Goal: Answer question/provide support

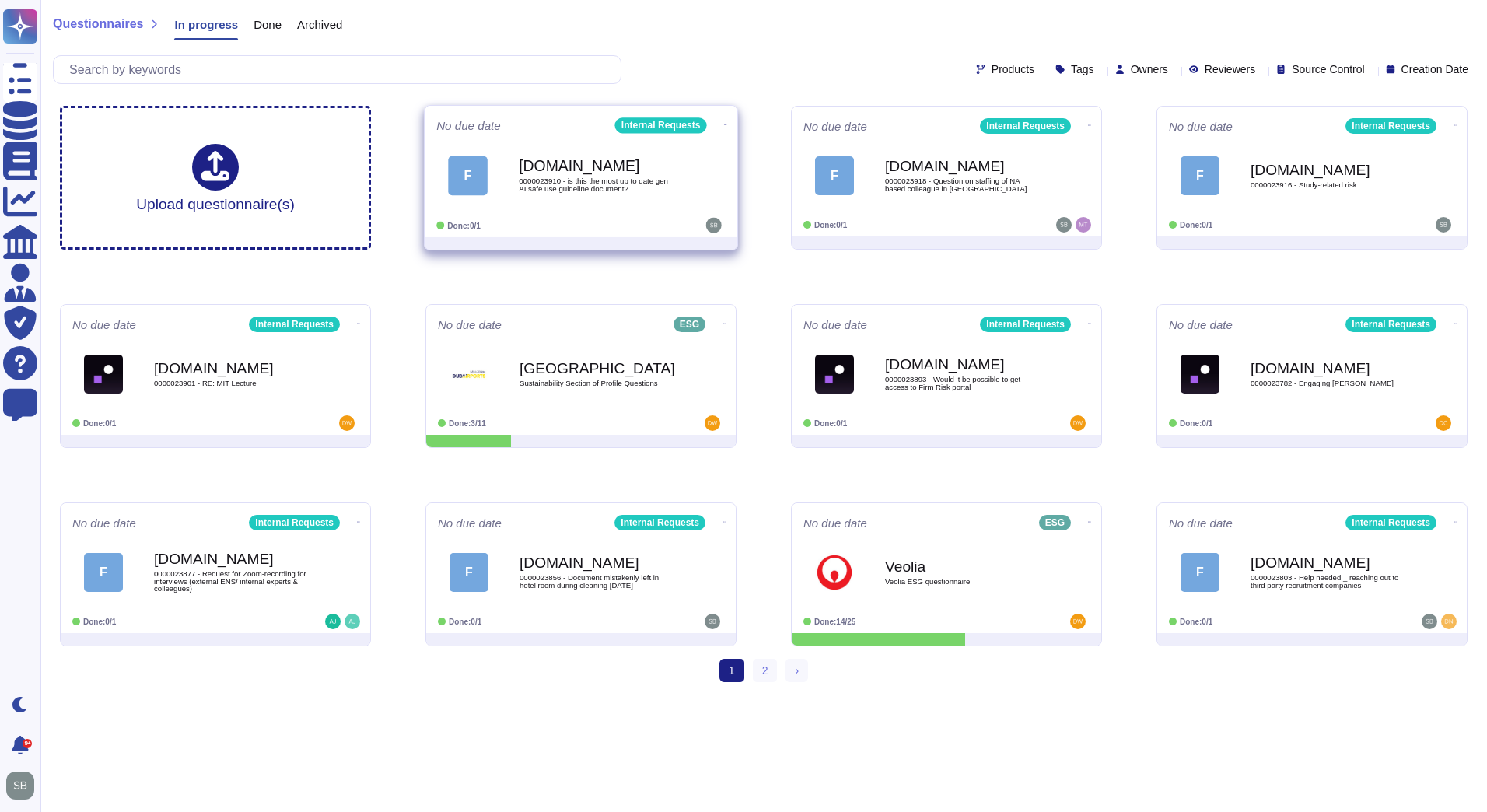
click at [573, 203] on div "[DOMAIN_NAME] 0000023910 - is this the most up to date gen AI safe use guidelin…" at bounding box center [597, 175] width 157 height 63
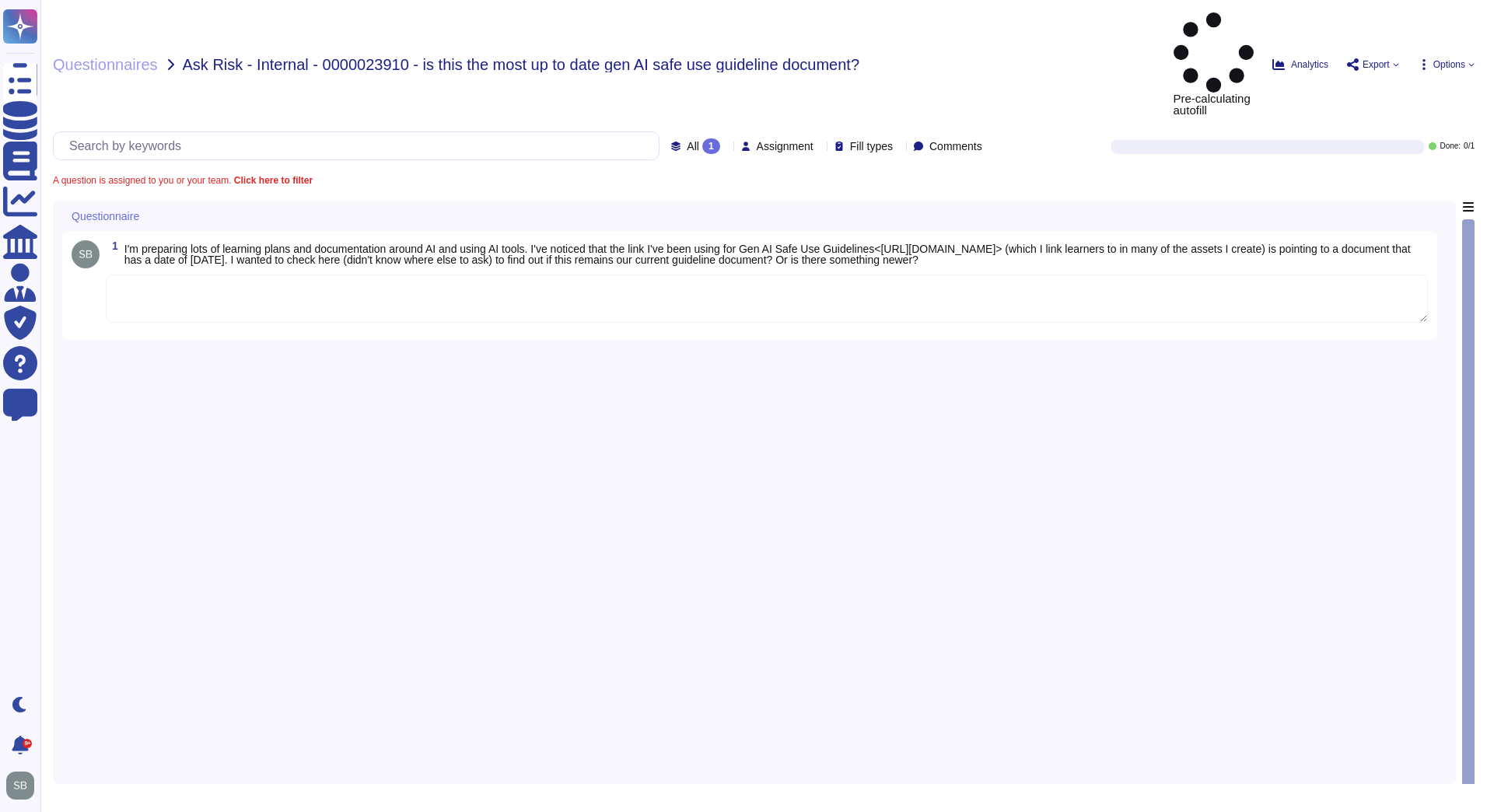
click at [236, 275] on textarea at bounding box center [766, 298] width 1322 height 48
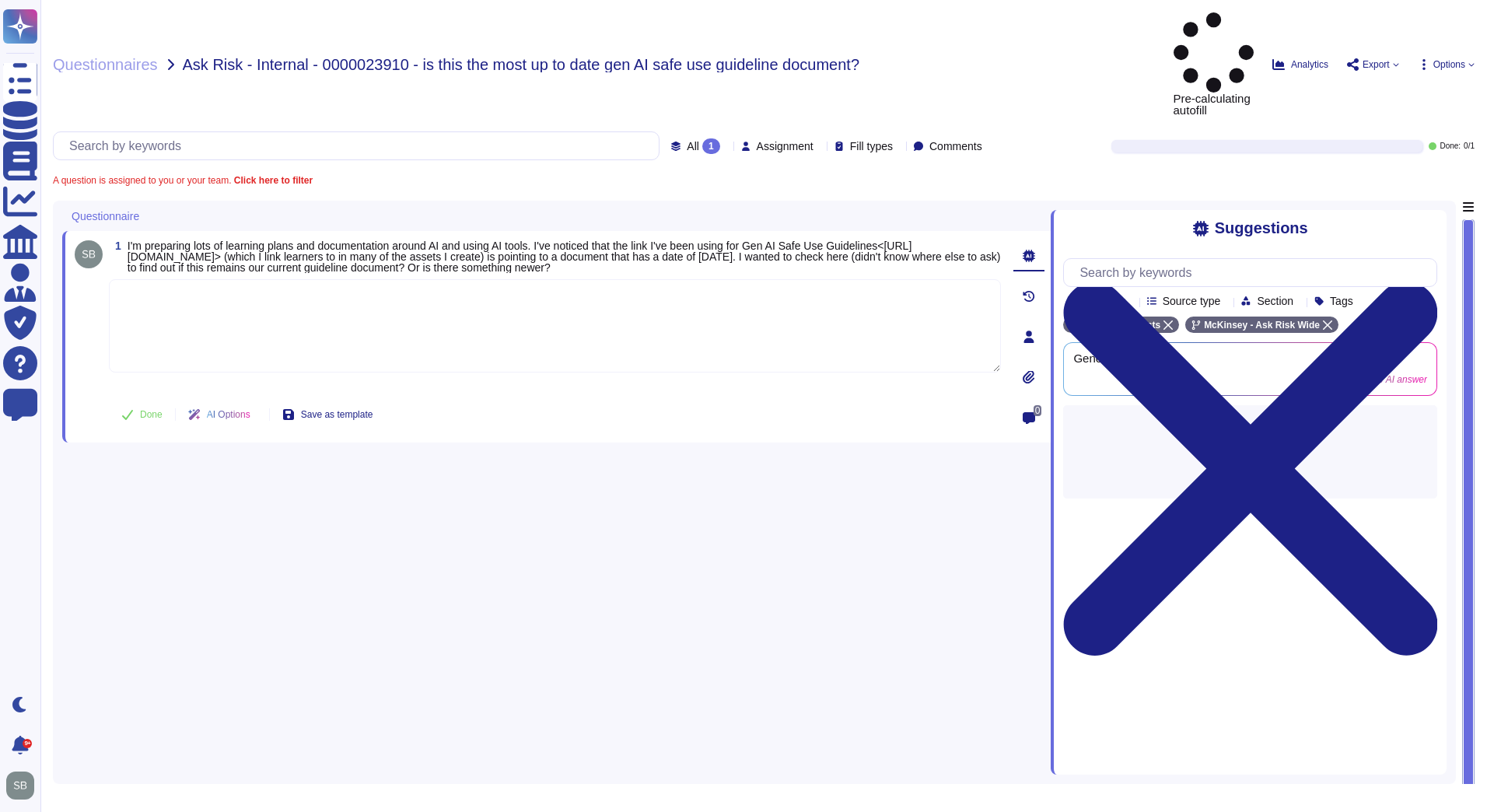
paste textarea "0000023910 - is this the most up to date gen AI safe use guideline document?"
paste textarea "Yes, the document is current and valid, and link doesn't change even with the d…"
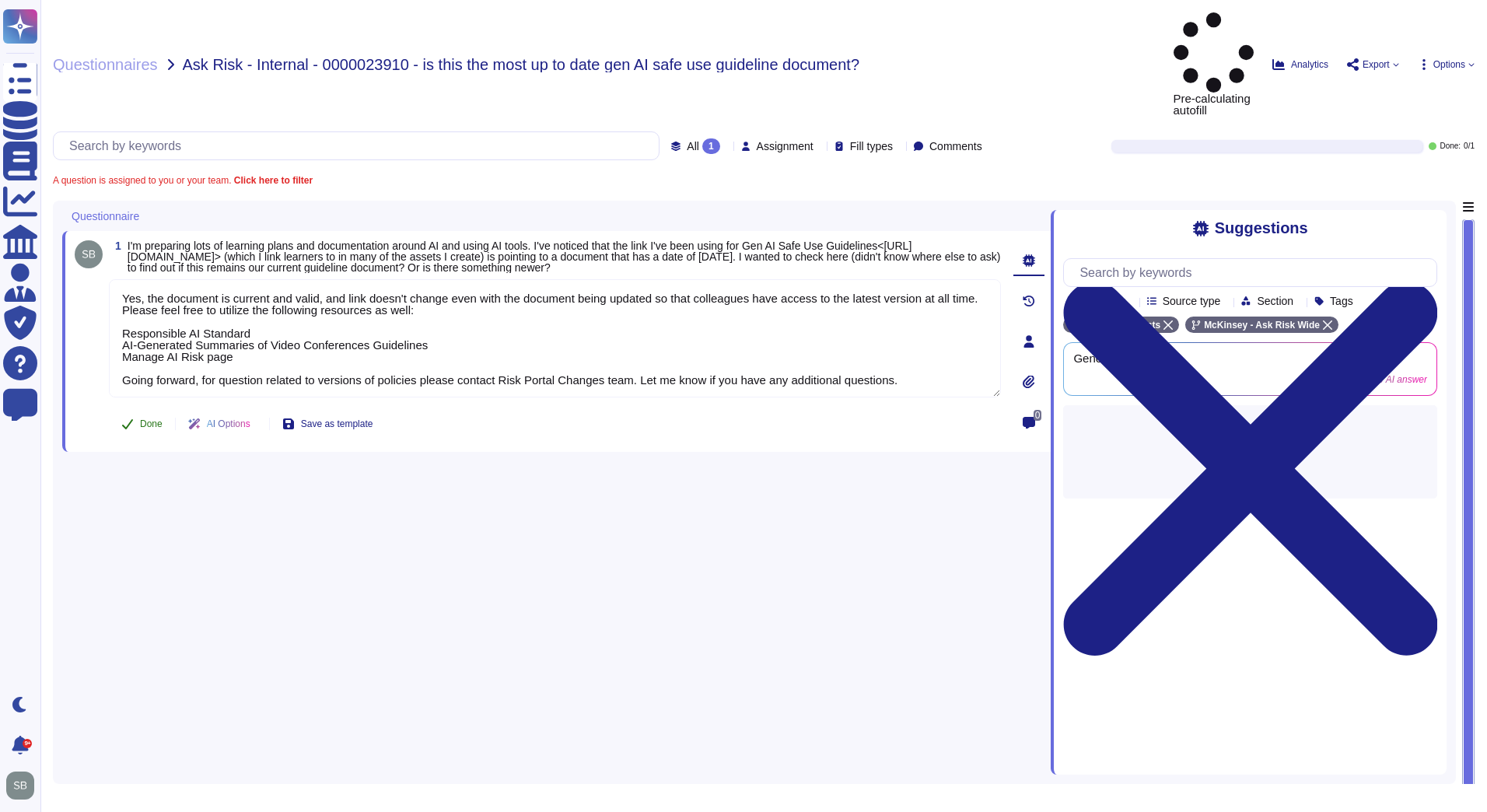
type textarea "Yes, the document is current and valid, and link doesn't change even with the d…"
click at [150, 408] on button "Done" at bounding box center [142, 423] width 66 height 31
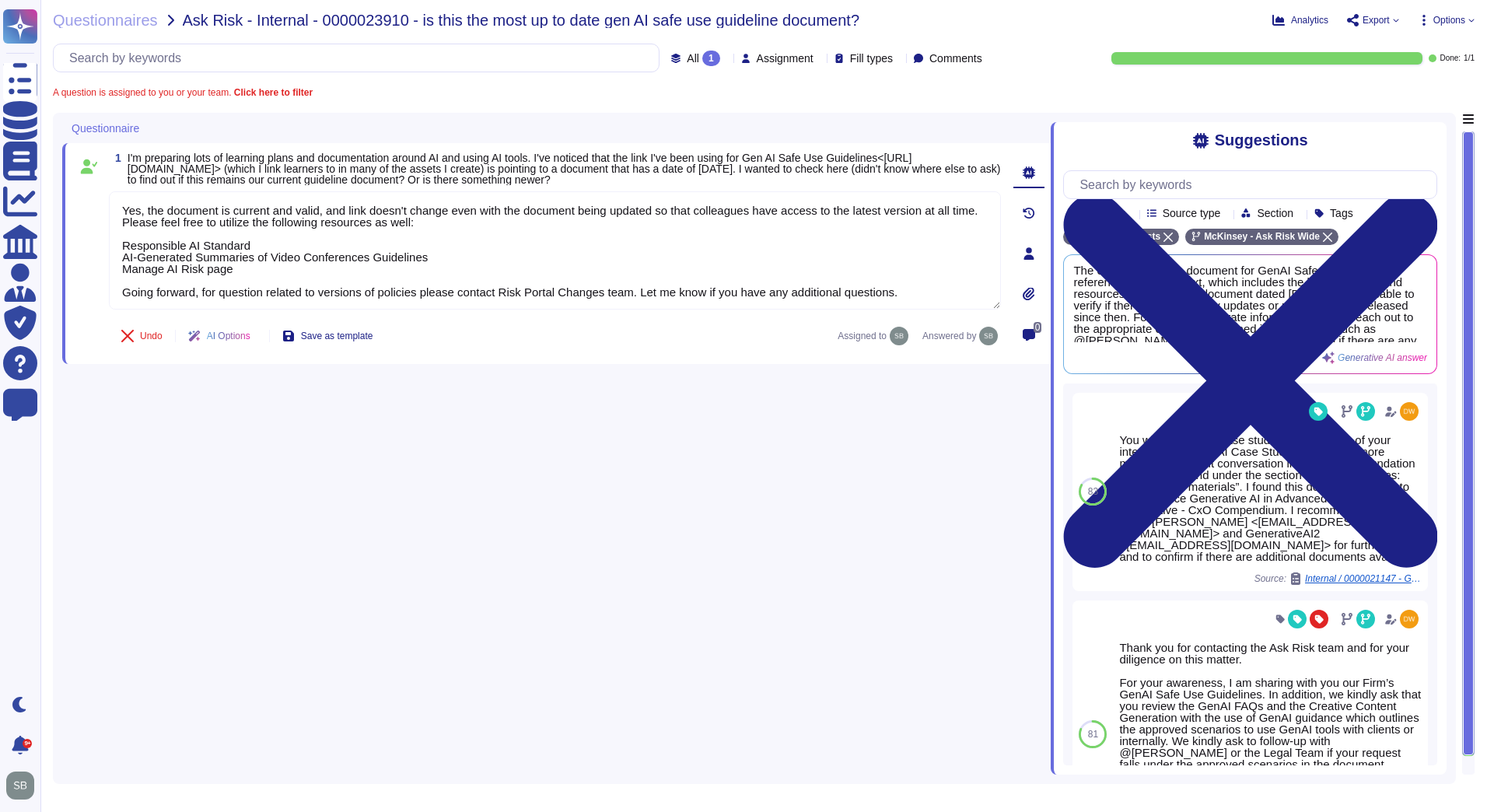
click at [442, 493] on div "1 I'm preparing lots of learning plans and documentation around AI and using AI…" at bounding box center [556, 444] width 988 height 662
click at [128, 24] on span "Questionnaires" at bounding box center [105, 20] width 105 height 15
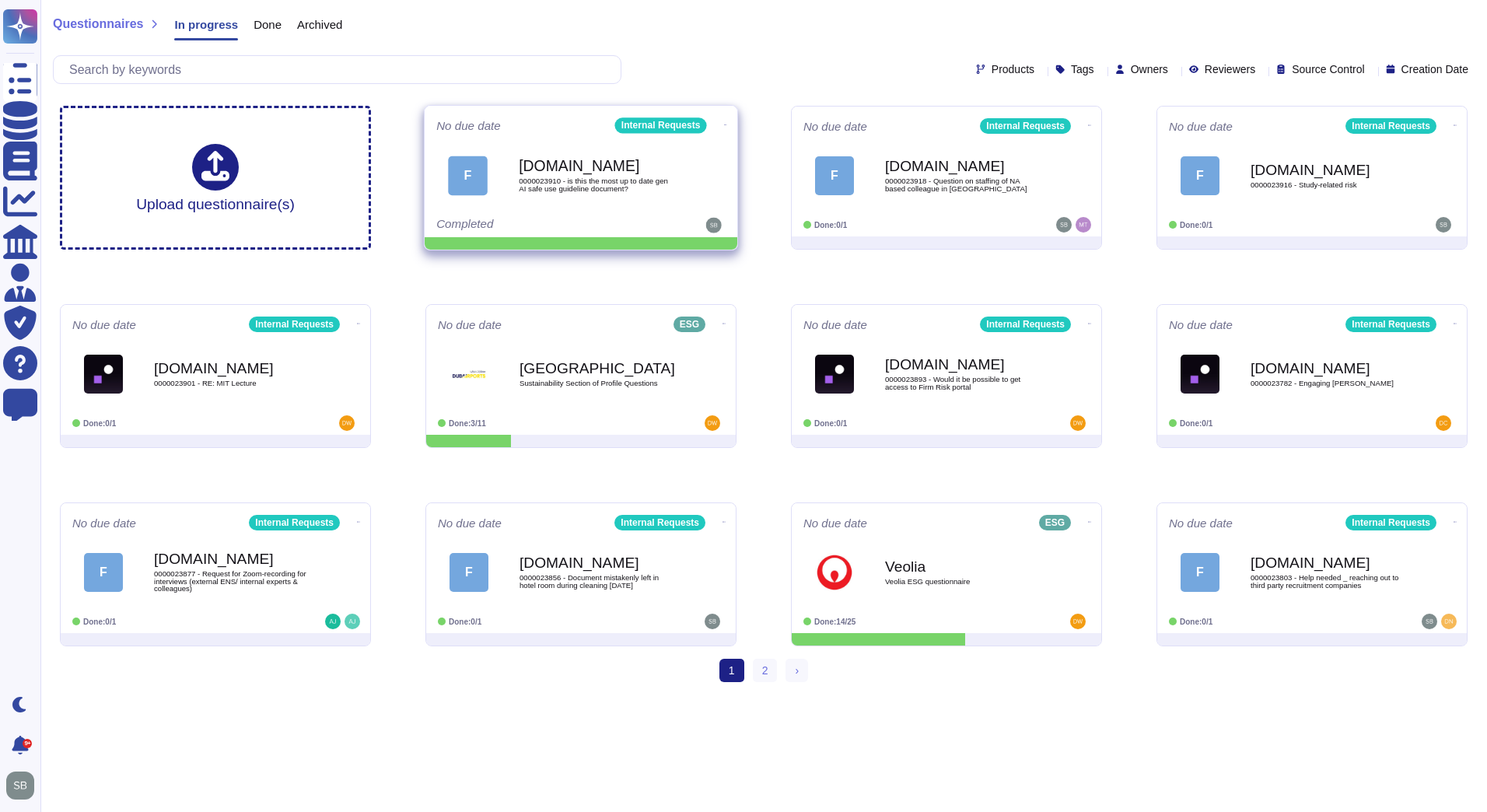
click at [724, 122] on icon at bounding box center [726, 124] width 3 height 4
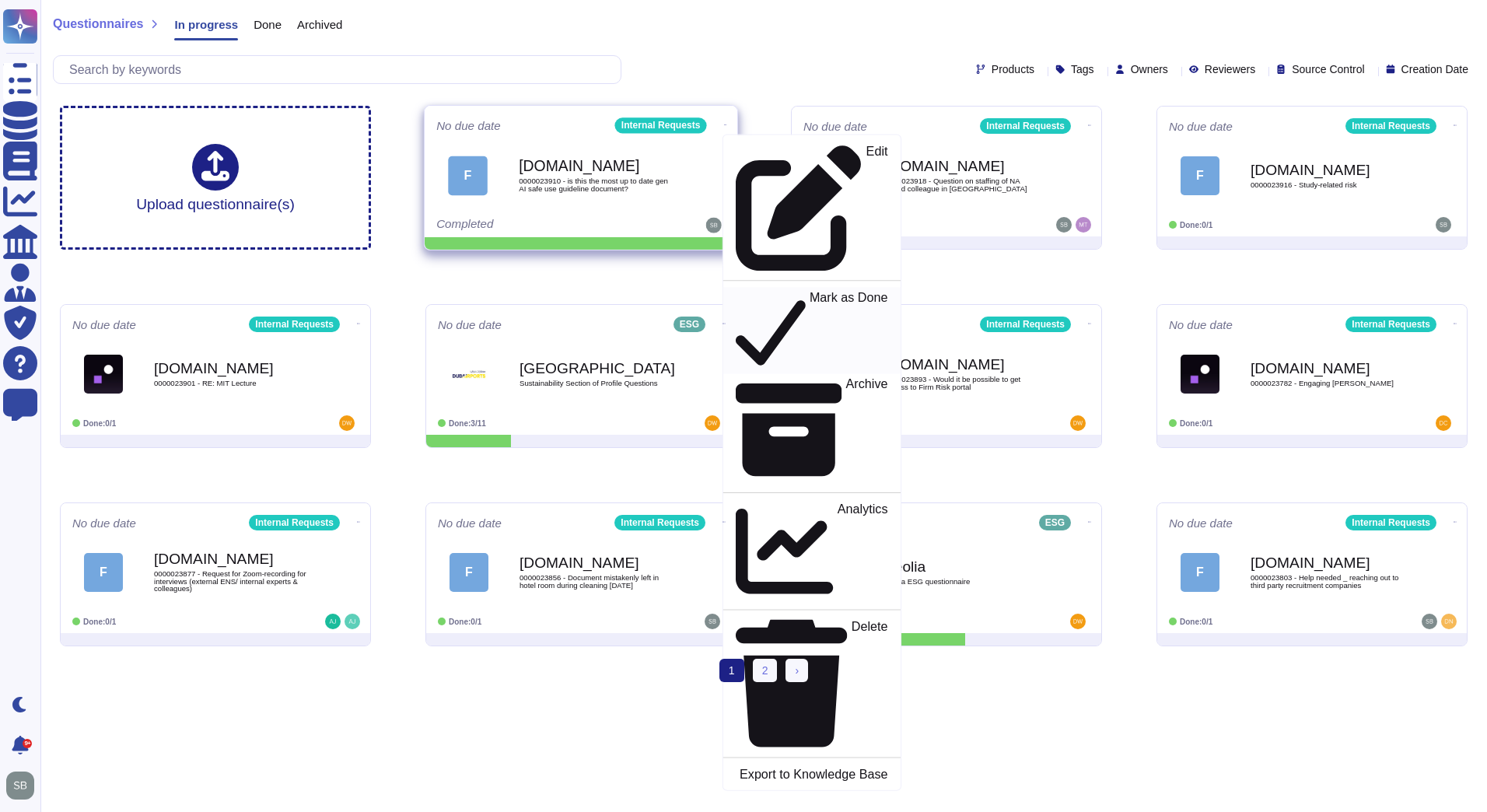
click at [810, 291] on p "Mark as Done" at bounding box center [849, 330] width 78 height 79
